Goal: Information Seeking & Learning: Learn about a topic

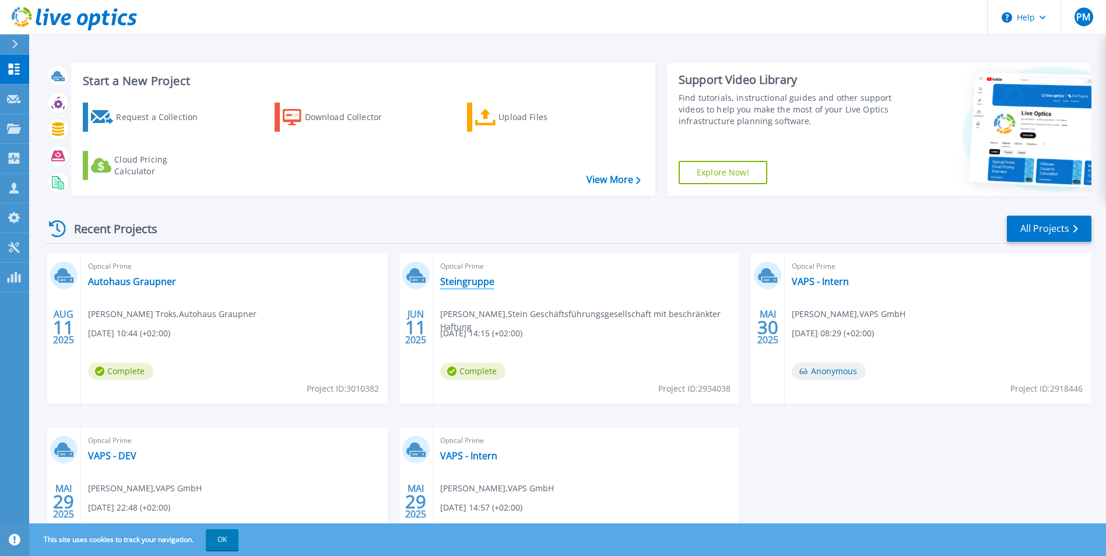
click at [474, 280] on link "Steingruppe" at bounding box center [467, 282] width 54 height 12
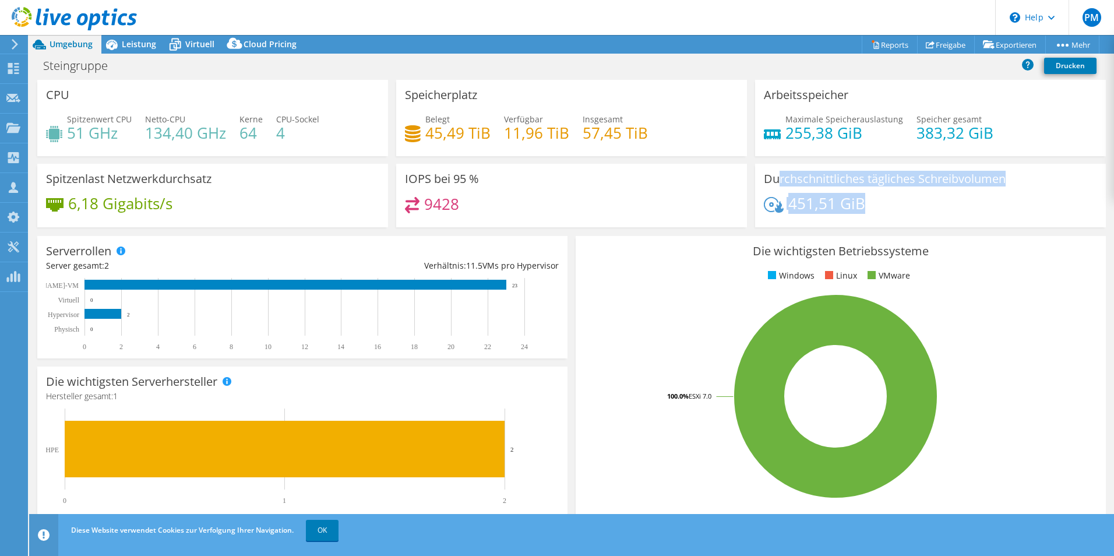
drag, startPoint x: 796, startPoint y: 196, endPoint x: 878, endPoint y: 214, distance: 84.1
click at [878, 214] on div "Durchschnittliches tägliches Schreibvolumen 451,51 GiB" at bounding box center [930, 196] width 351 height 64
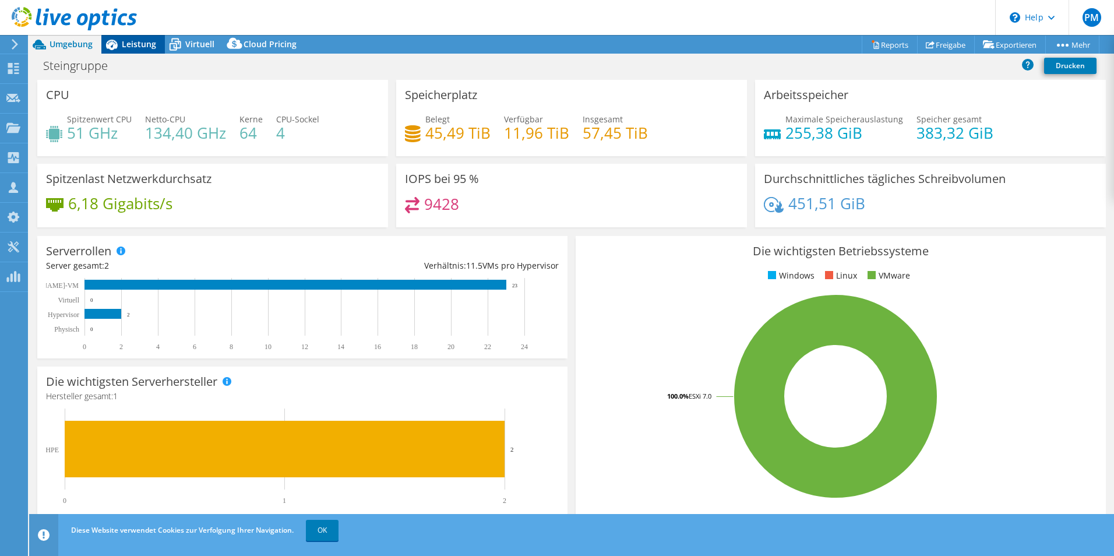
click at [138, 45] on span "Leistung" at bounding box center [139, 43] width 34 height 11
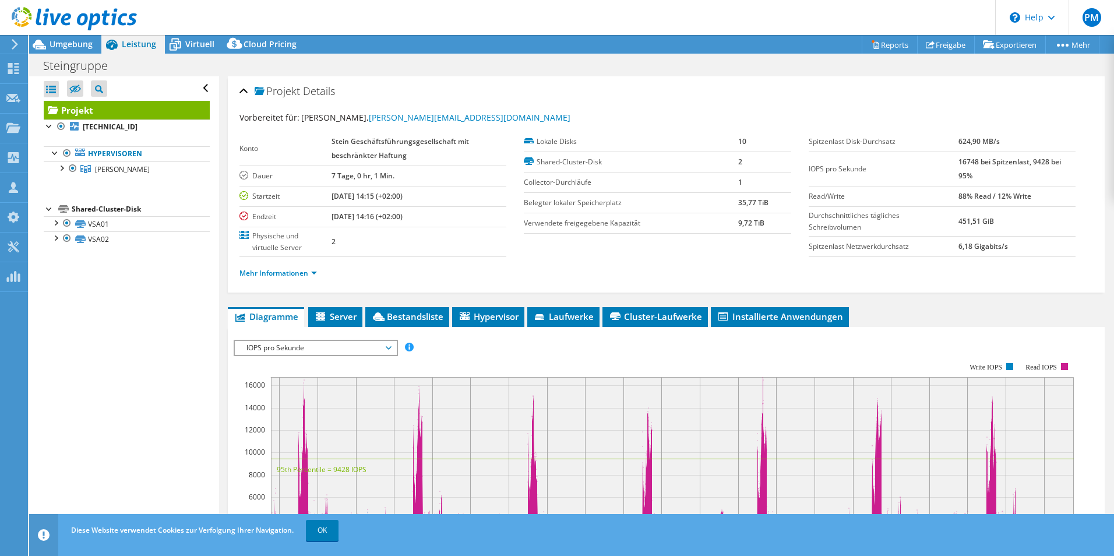
drag, startPoint x: 1010, startPoint y: 192, endPoint x: 1043, endPoint y: 194, distance: 33.3
click at [1043, 194] on tr "Read/Write 88% Read / 12% Write" at bounding box center [942, 196] width 267 height 20
drag, startPoint x: 1043, startPoint y: 194, endPoint x: 1009, endPoint y: 195, distance: 33.8
click at [1010, 195] on b "88% Read / 12% Write" at bounding box center [995, 196] width 73 height 10
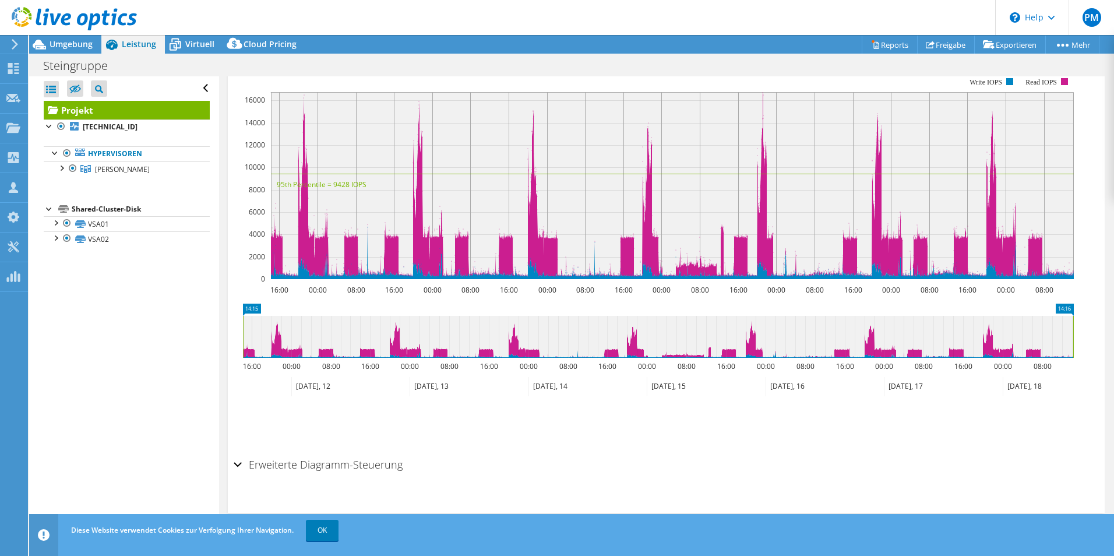
scroll to position [168, 0]
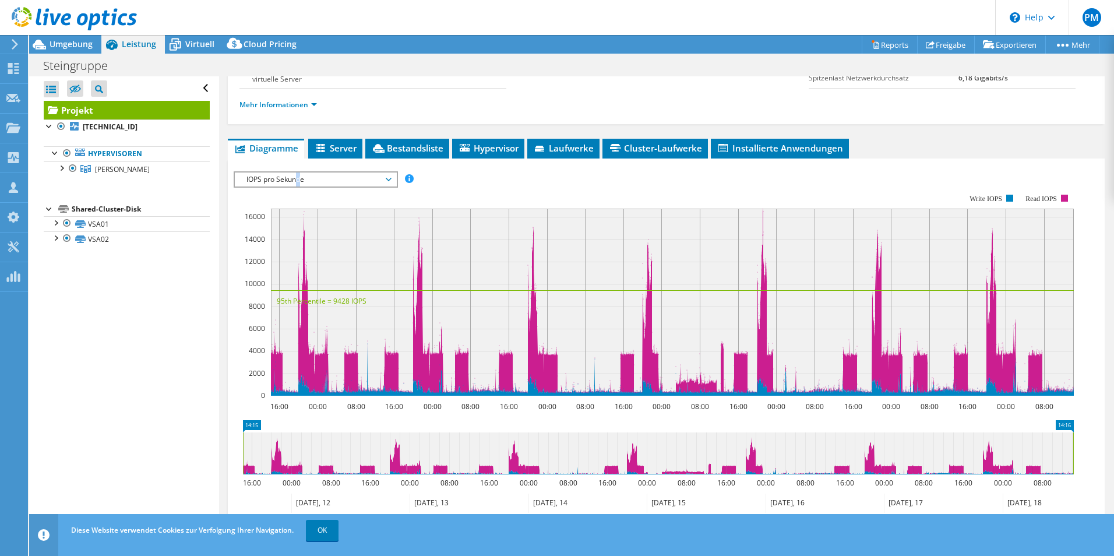
click at [300, 182] on span "IOPS pro Sekunde" at bounding box center [316, 180] width 150 height 14
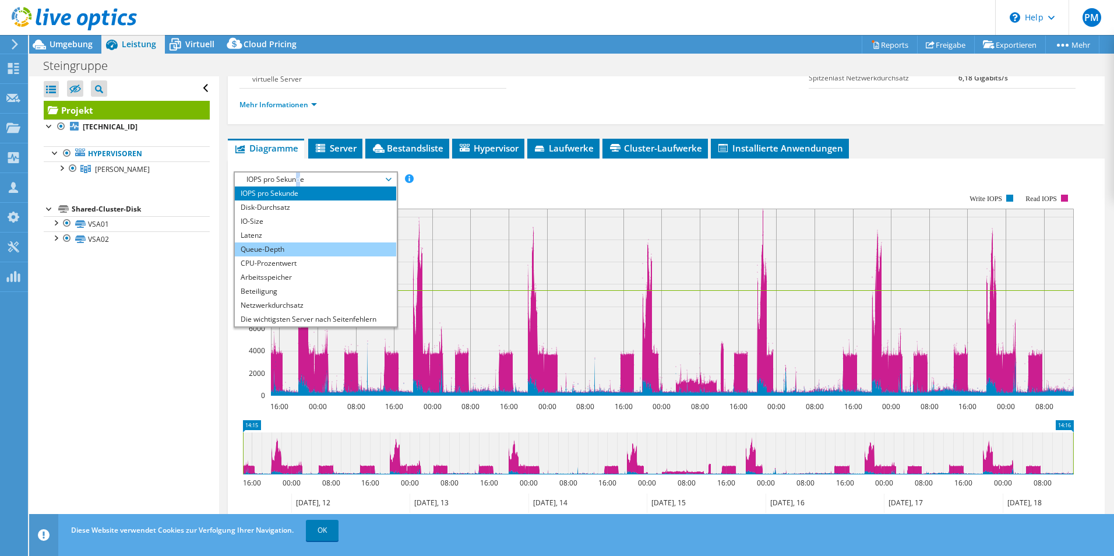
drag, startPoint x: 300, startPoint y: 182, endPoint x: 282, endPoint y: 254, distance: 73.4
click at [282, 254] on li "Queue-Depth" at bounding box center [315, 249] width 161 height 14
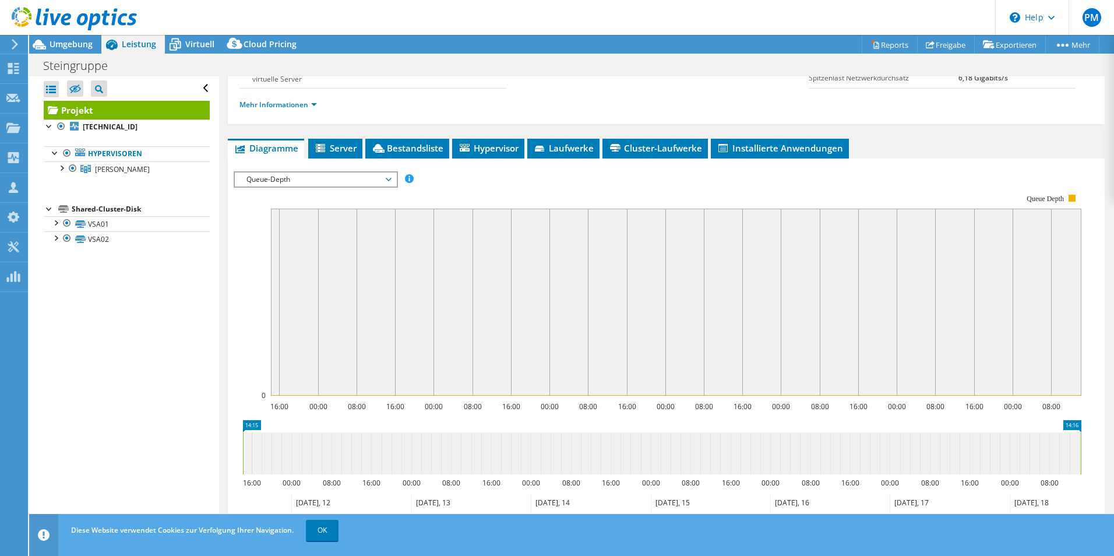
click at [389, 180] on span "Queue-Depth" at bounding box center [316, 180] width 150 height 14
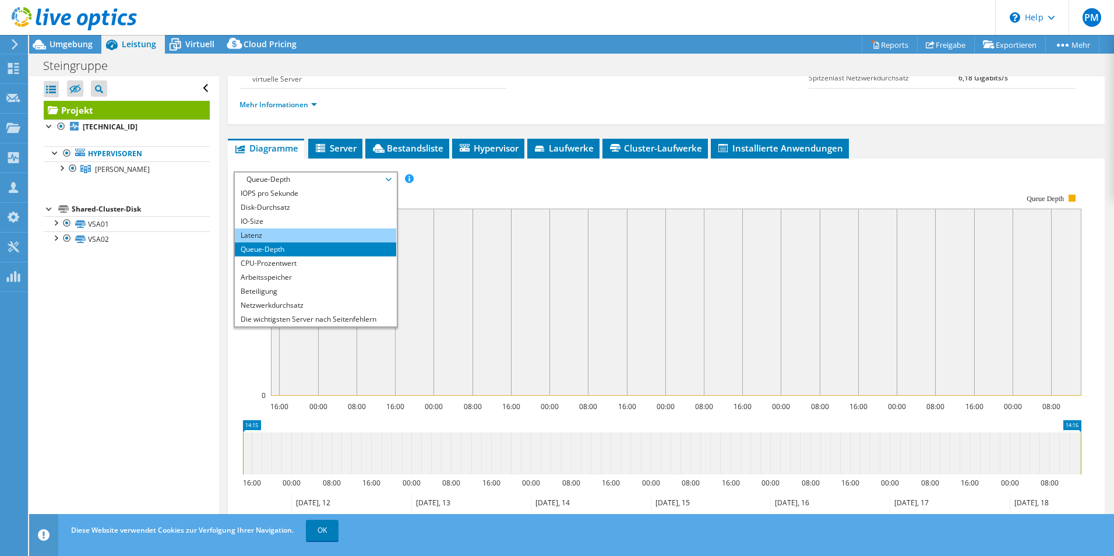
click at [291, 231] on li "Latenz" at bounding box center [315, 235] width 161 height 14
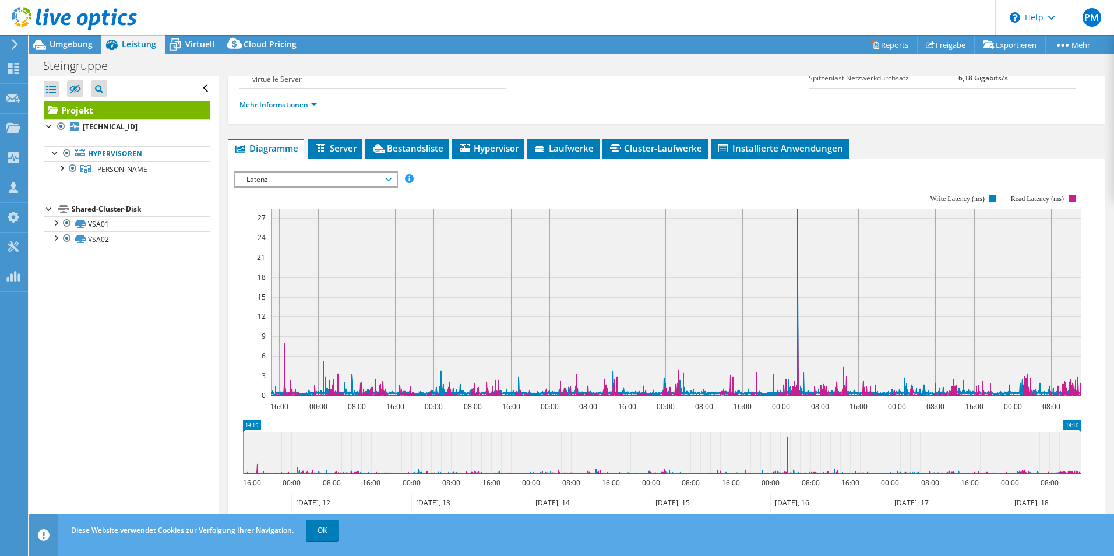
click at [389, 182] on span "Latenz" at bounding box center [316, 180] width 150 height 14
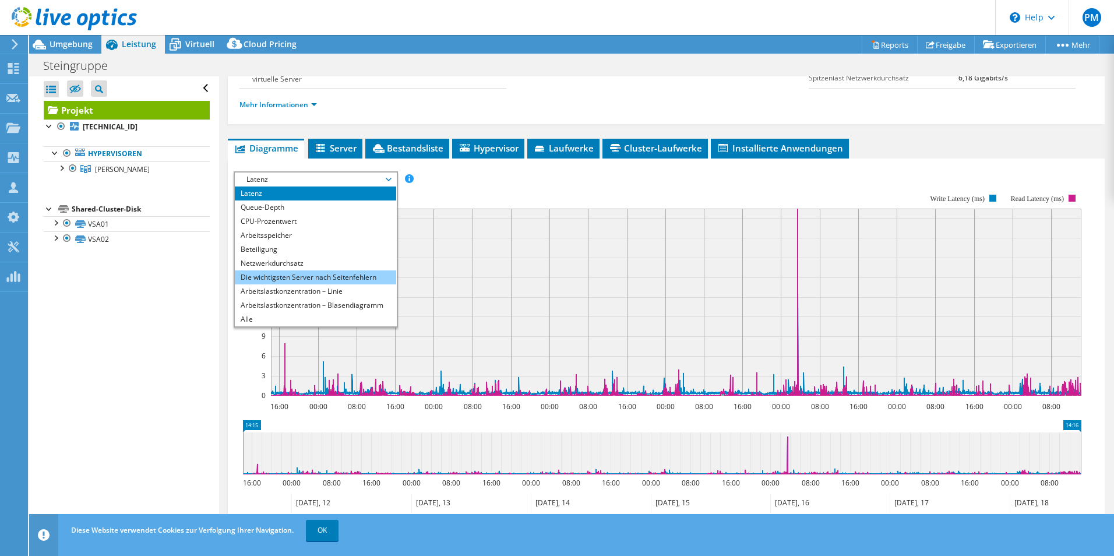
scroll to position [227, 0]
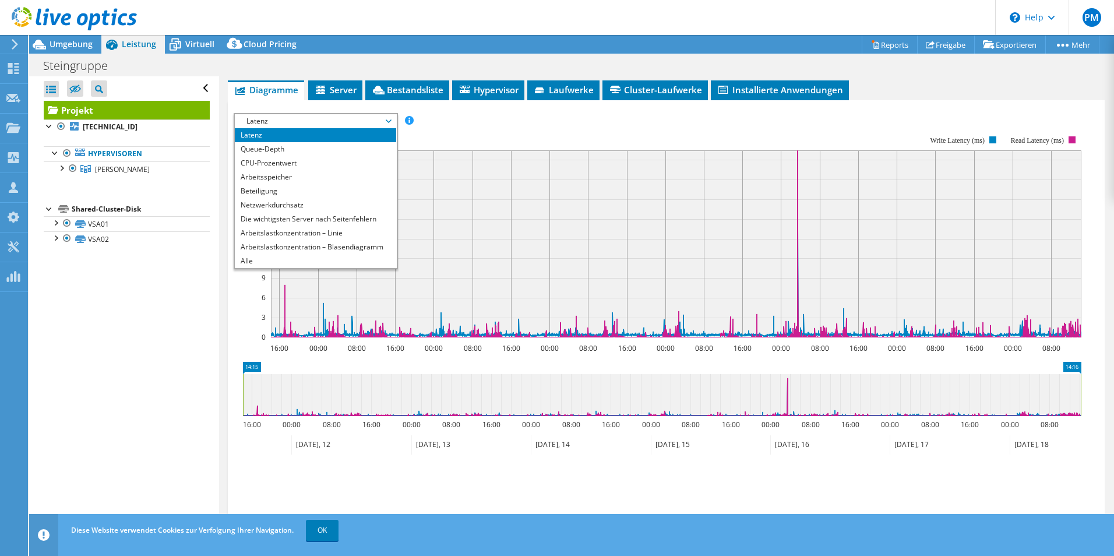
click at [496, 129] on rect at bounding box center [658, 236] width 848 height 233
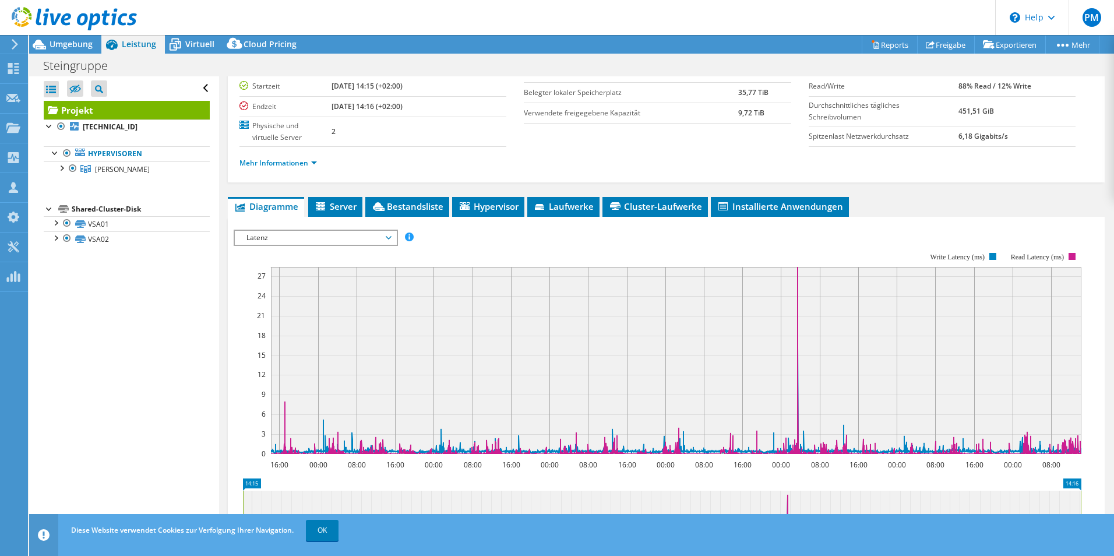
scroll to position [0, 0]
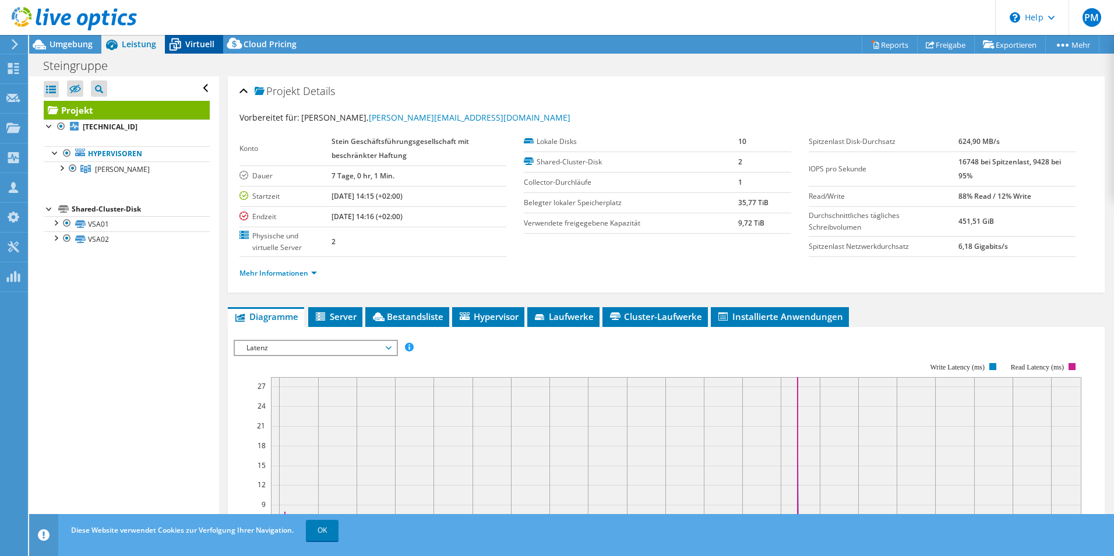
click at [193, 45] on span "Virtuell" at bounding box center [199, 43] width 29 height 11
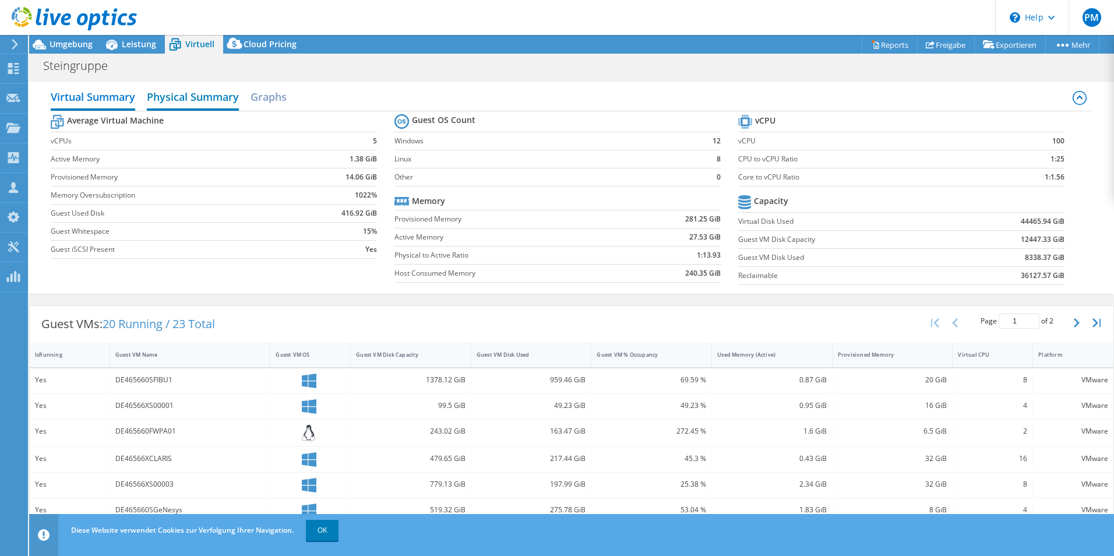
click at [175, 91] on h2 "Physical Summary" at bounding box center [193, 98] width 92 height 26
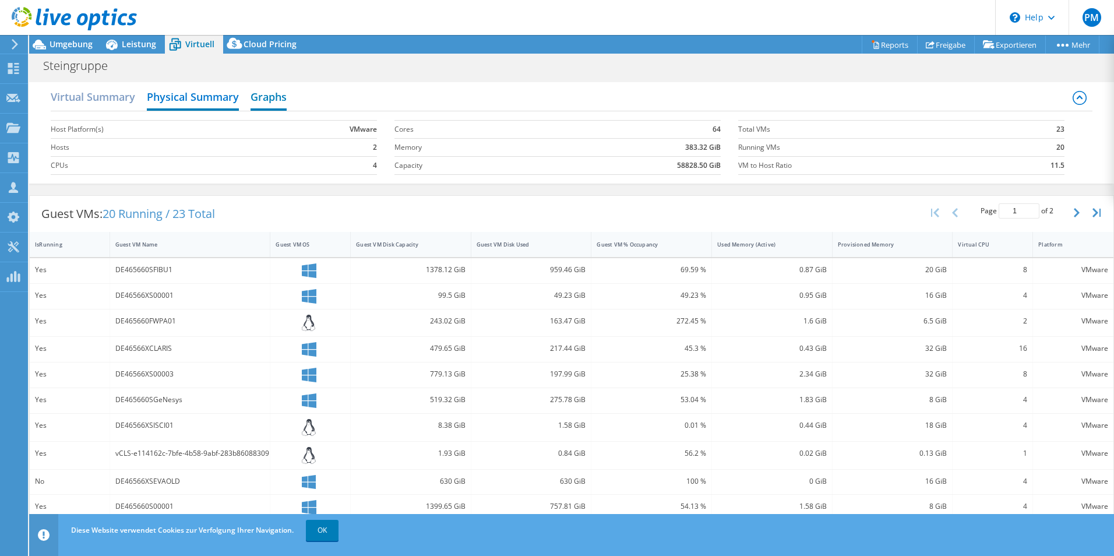
click at [280, 92] on h2 "Graphs" at bounding box center [269, 98] width 36 height 26
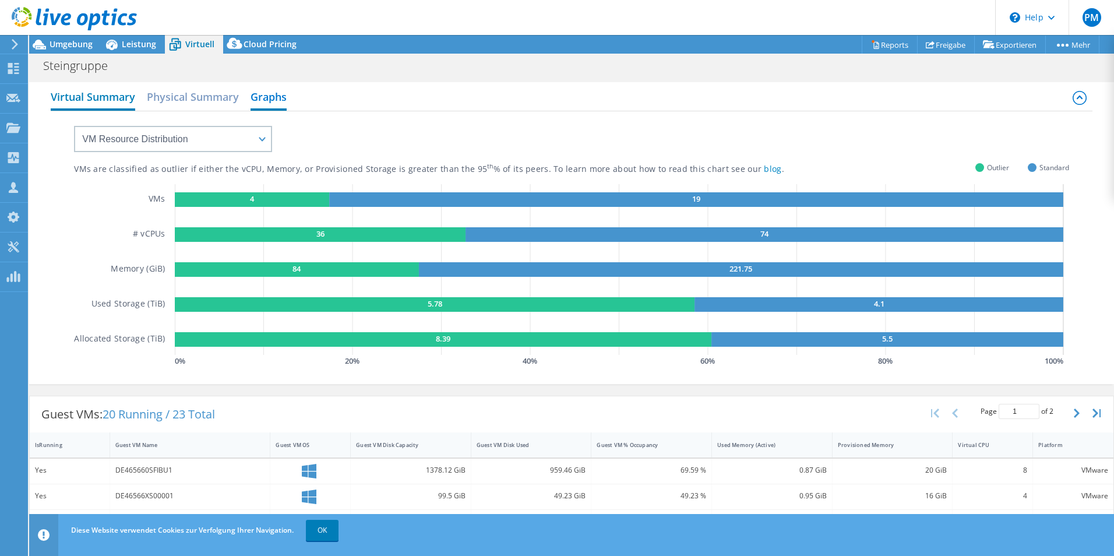
click at [118, 104] on h2 "Virtual Summary" at bounding box center [93, 98] width 85 height 26
